Goal: Task Accomplishment & Management: Manage account settings

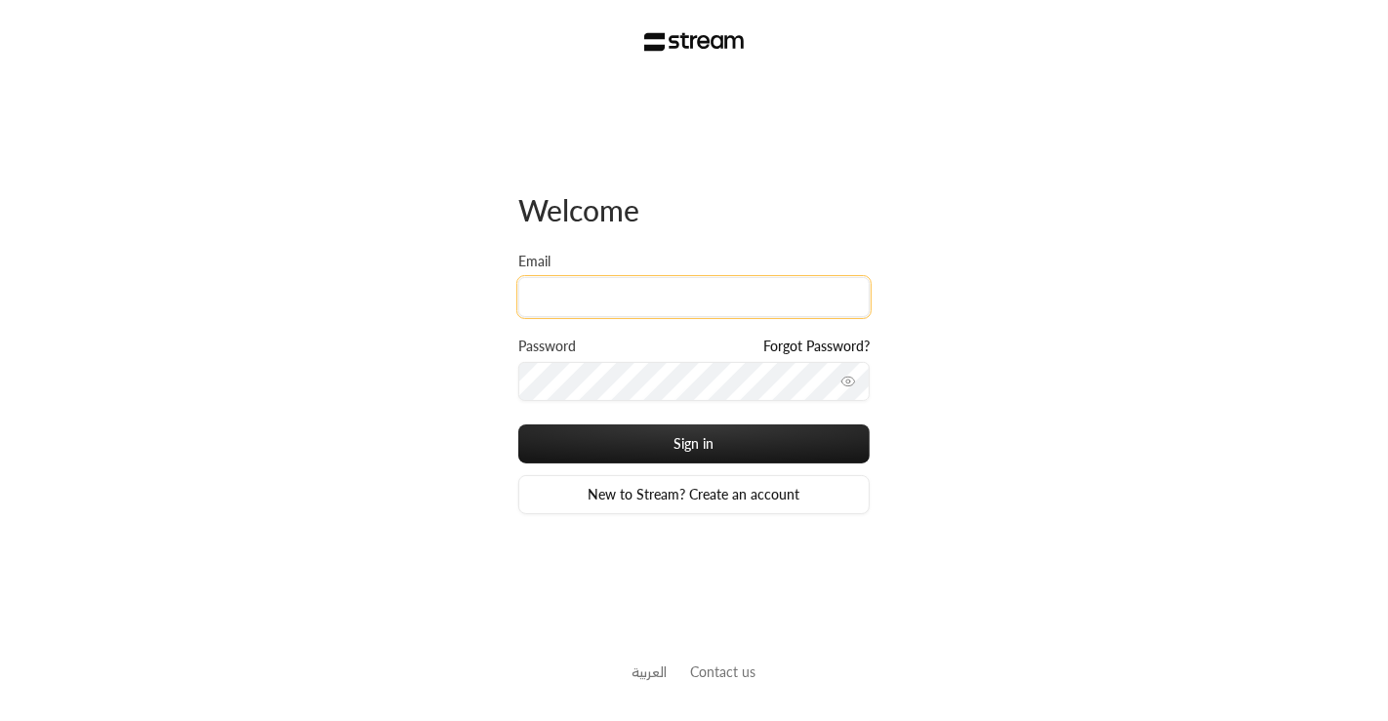
click at [591, 287] on input "Email" at bounding box center [693, 297] width 351 height 40
type input "[EMAIL_ADDRESS][DOMAIN_NAME]"
click at [518, 425] on button "Sign in" at bounding box center [693, 444] width 351 height 39
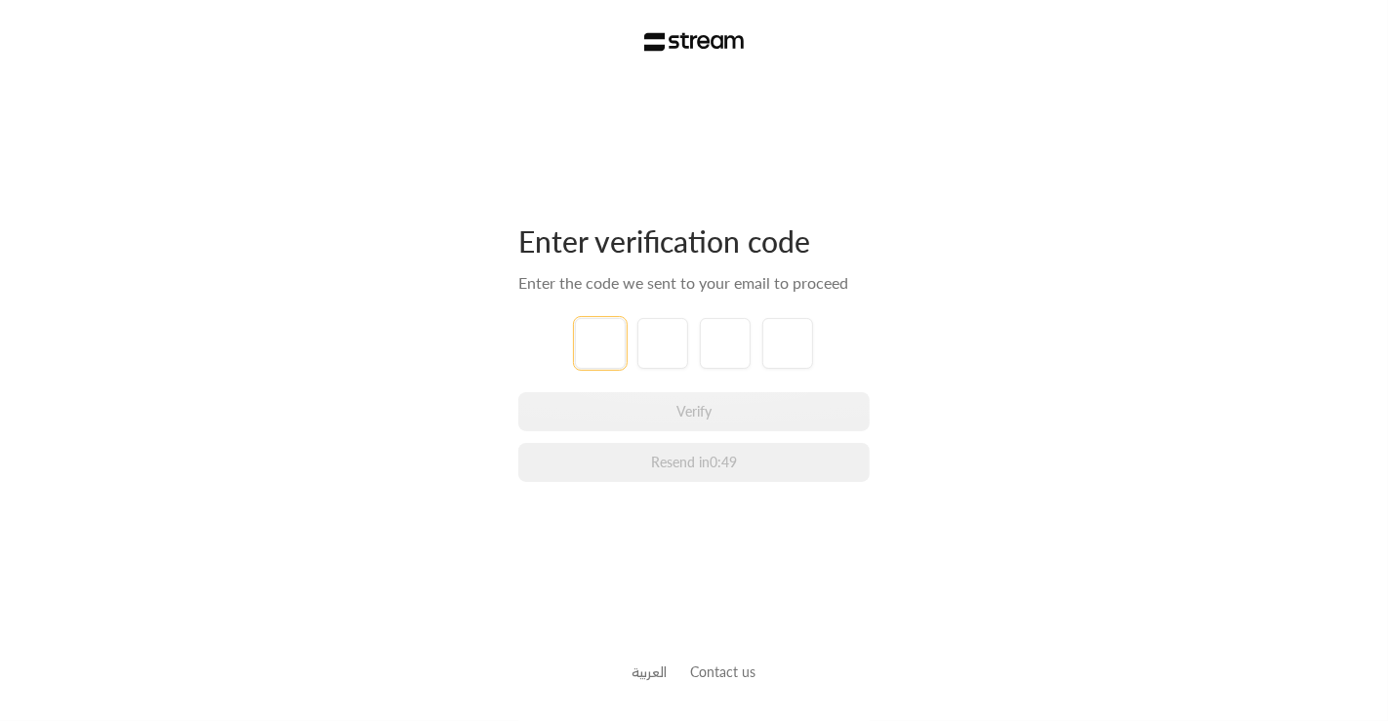
type input "3"
type input "9"
type input "8"
type input "3"
